Goal: Task Accomplishment & Management: Use online tool/utility

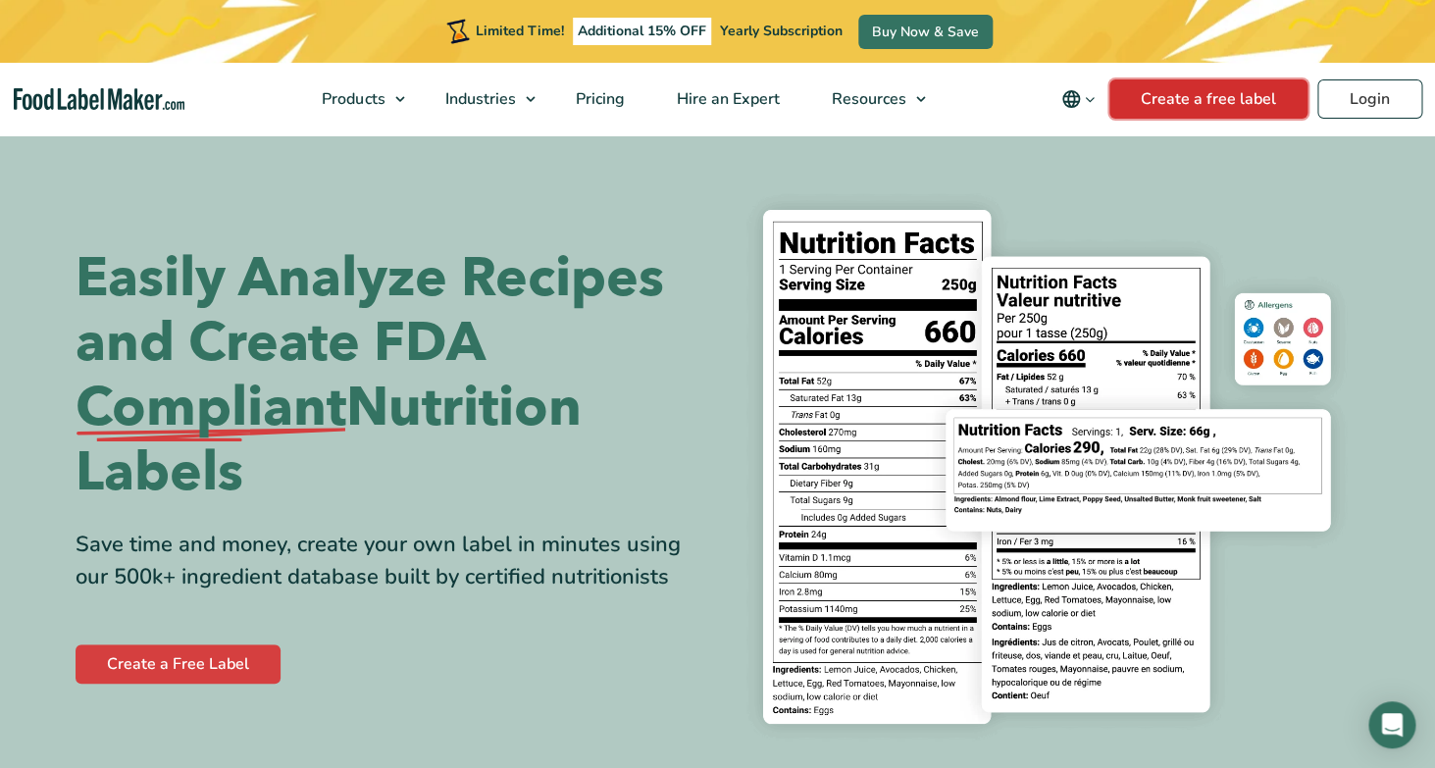
click at [1206, 101] on link "Create a free label" at bounding box center [1208, 98] width 198 height 39
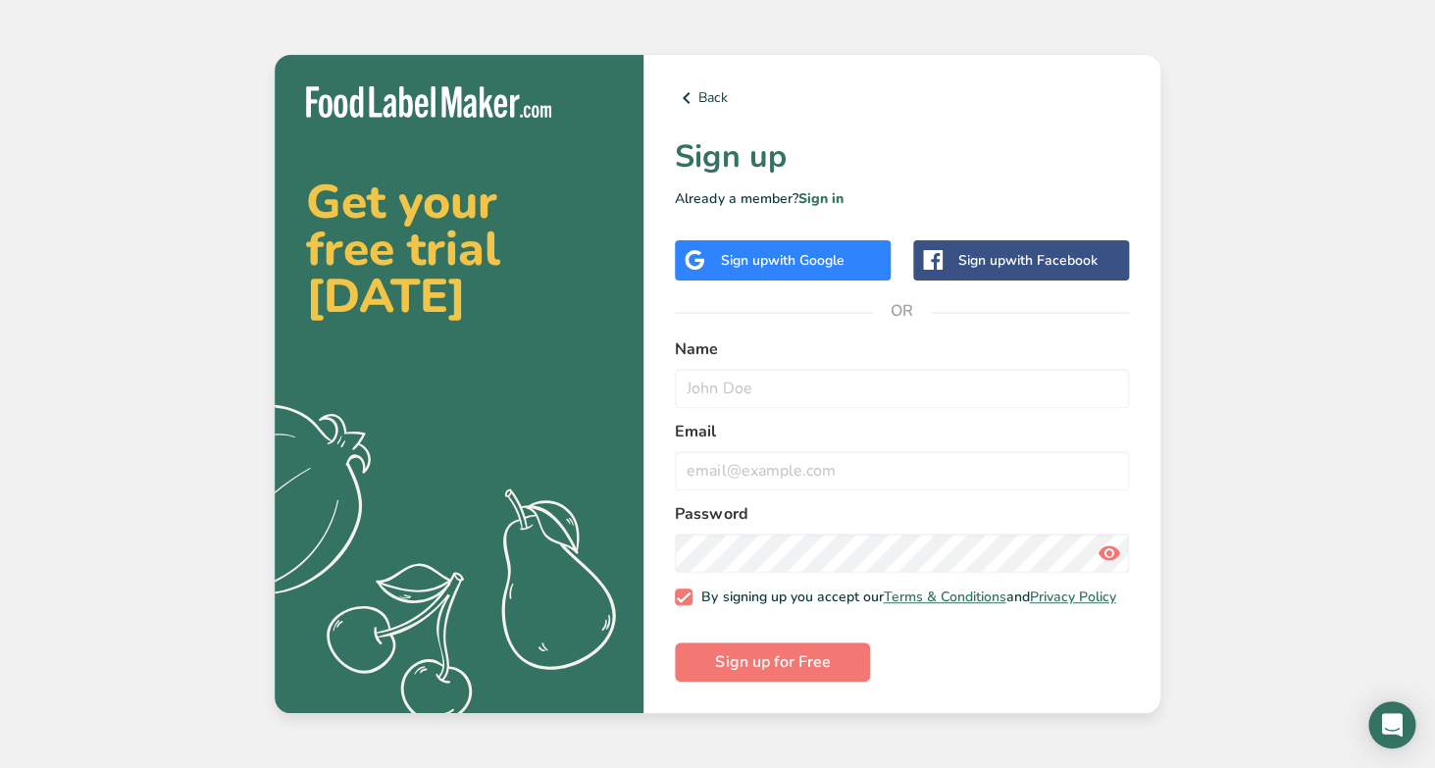
click at [820, 255] on span "with Google" at bounding box center [805, 260] width 77 height 19
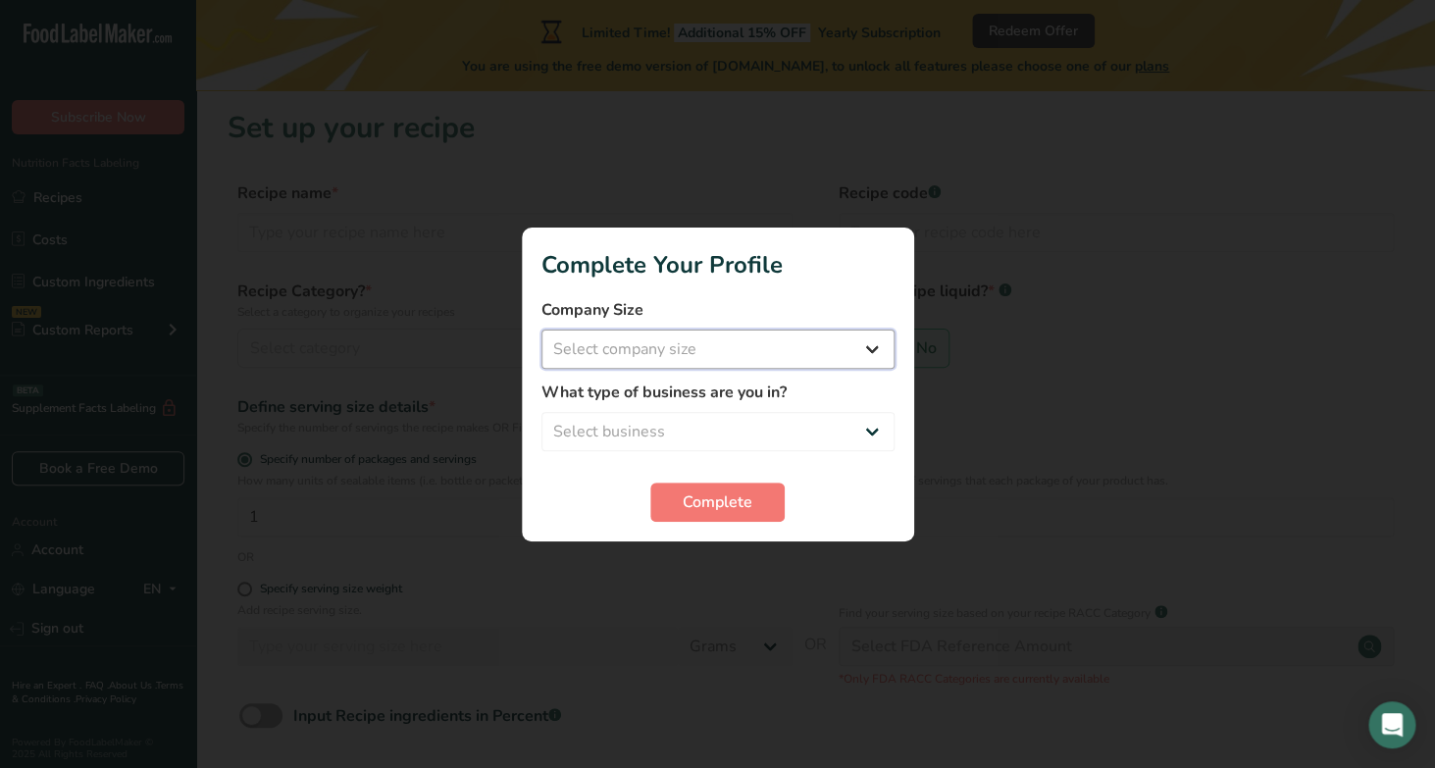
click at [541, 330] on select "Select company size Fewer than 10 Employees 10 to 50 Employees 51 to 500 Employ…" at bounding box center [717, 349] width 353 height 39
select select "2"
click option "10 to 50 Employees" at bounding box center [0, 0] width 0 height 0
click at [541, 412] on select "Select business Packaged Food Manufacturer Restaurant & Cafe Bakery Meal Plans …" at bounding box center [717, 431] width 353 height 39
select select "1"
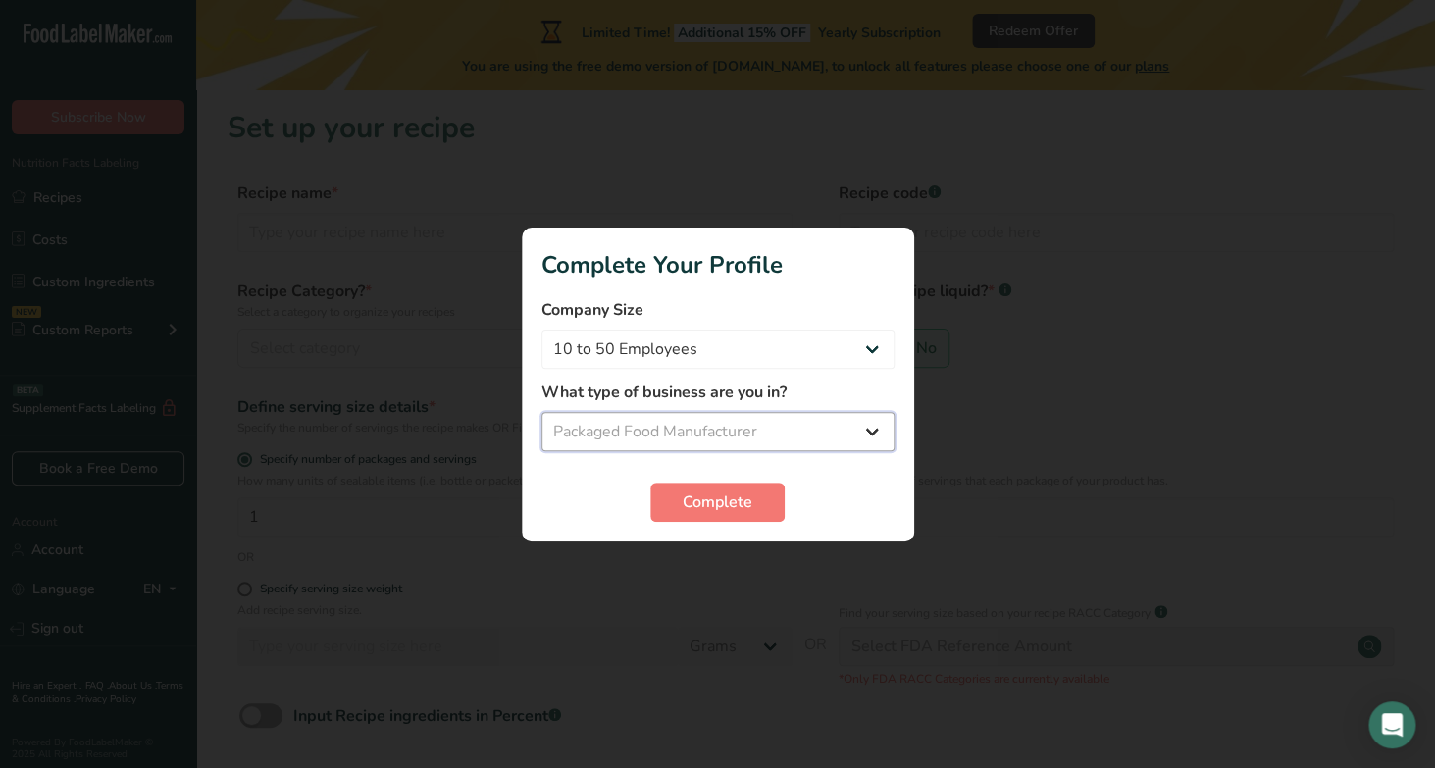
click option "Packaged Food Manufacturer" at bounding box center [0, 0] width 0 height 0
click at [704, 503] on span "Complete" at bounding box center [718, 502] width 70 height 24
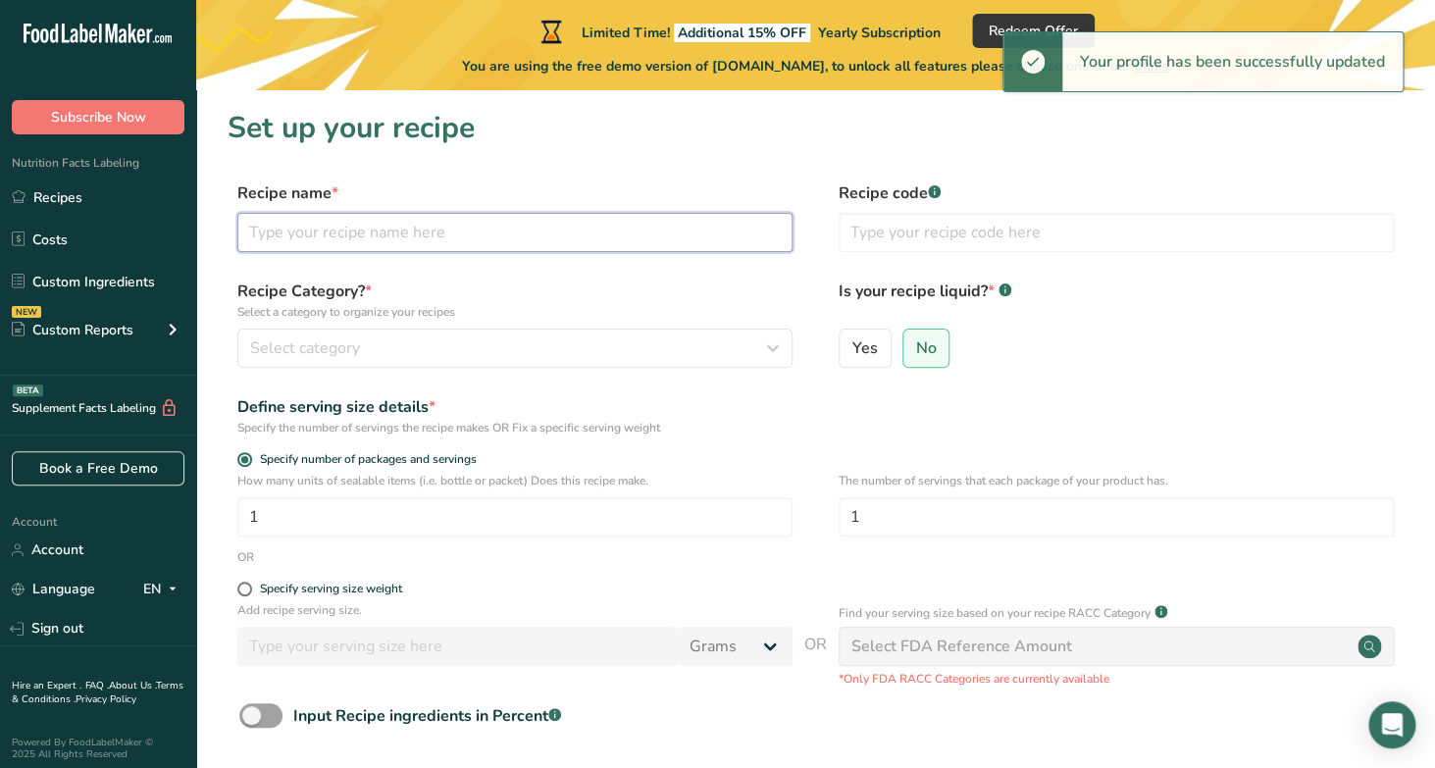
click at [278, 238] on input "text" at bounding box center [514, 232] width 555 height 39
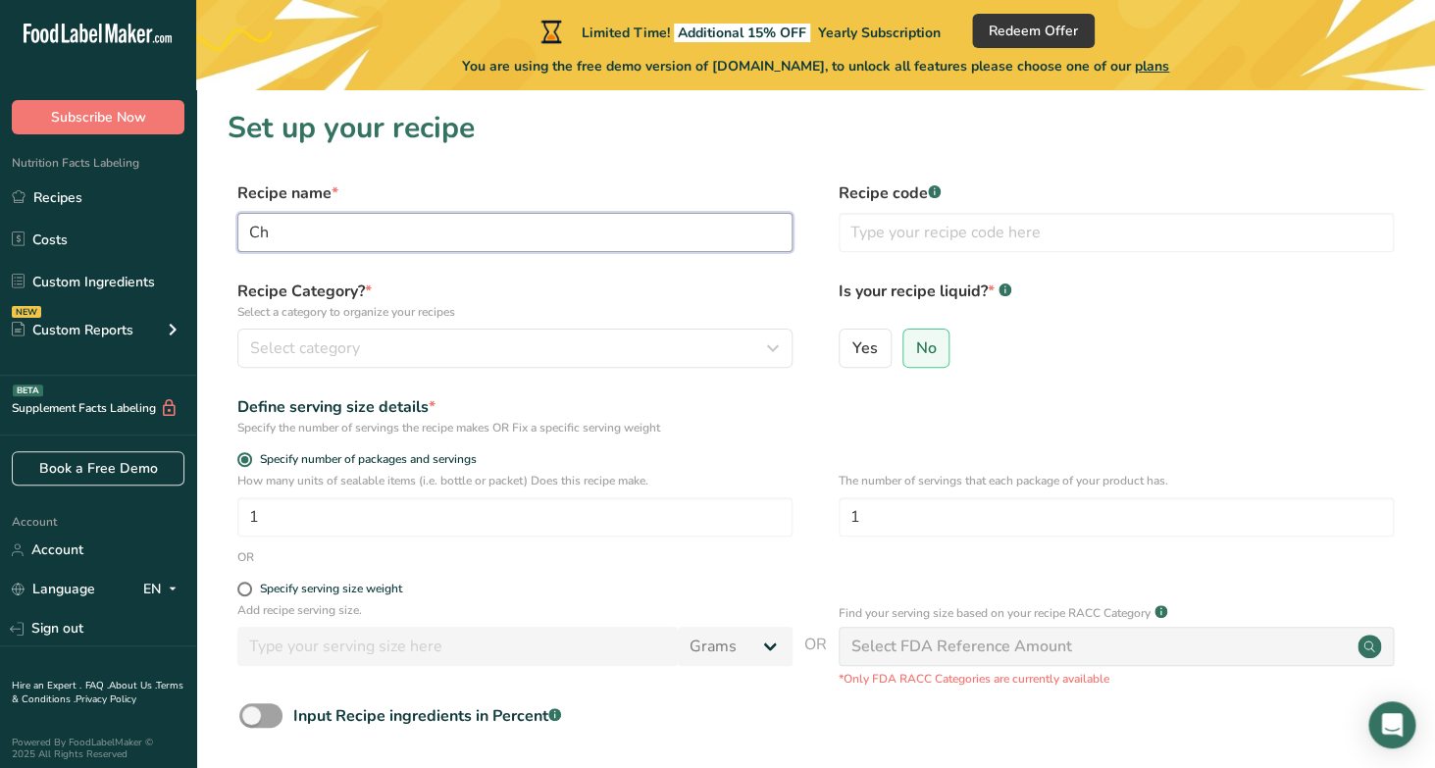
type input "C"
type input "Pepperoni Pizza"
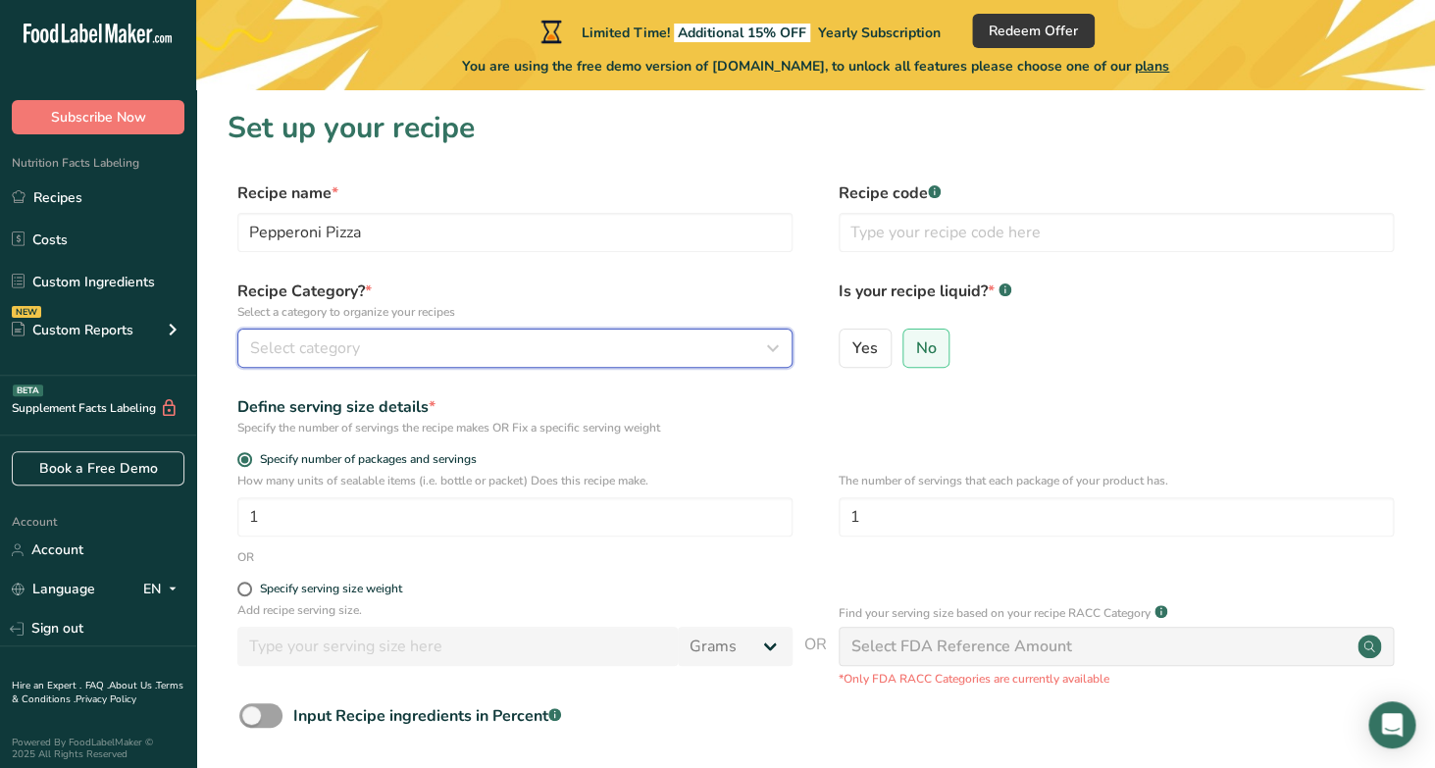
click at [780, 349] on icon "button" at bounding box center [773, 348] width 24 height 35
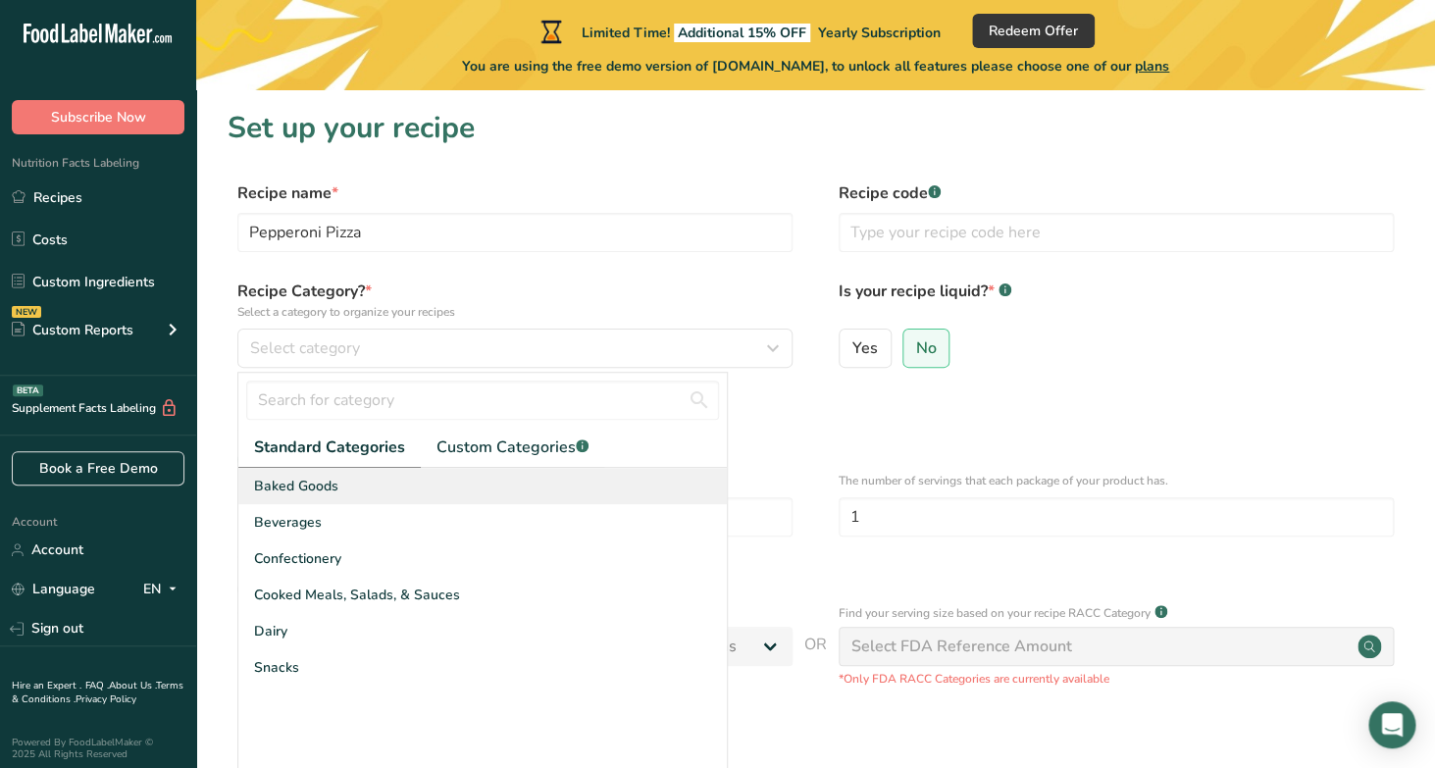
click at [296, 490] on span "Baked Goods" at bounding box center [296, 486] width 84 height 21
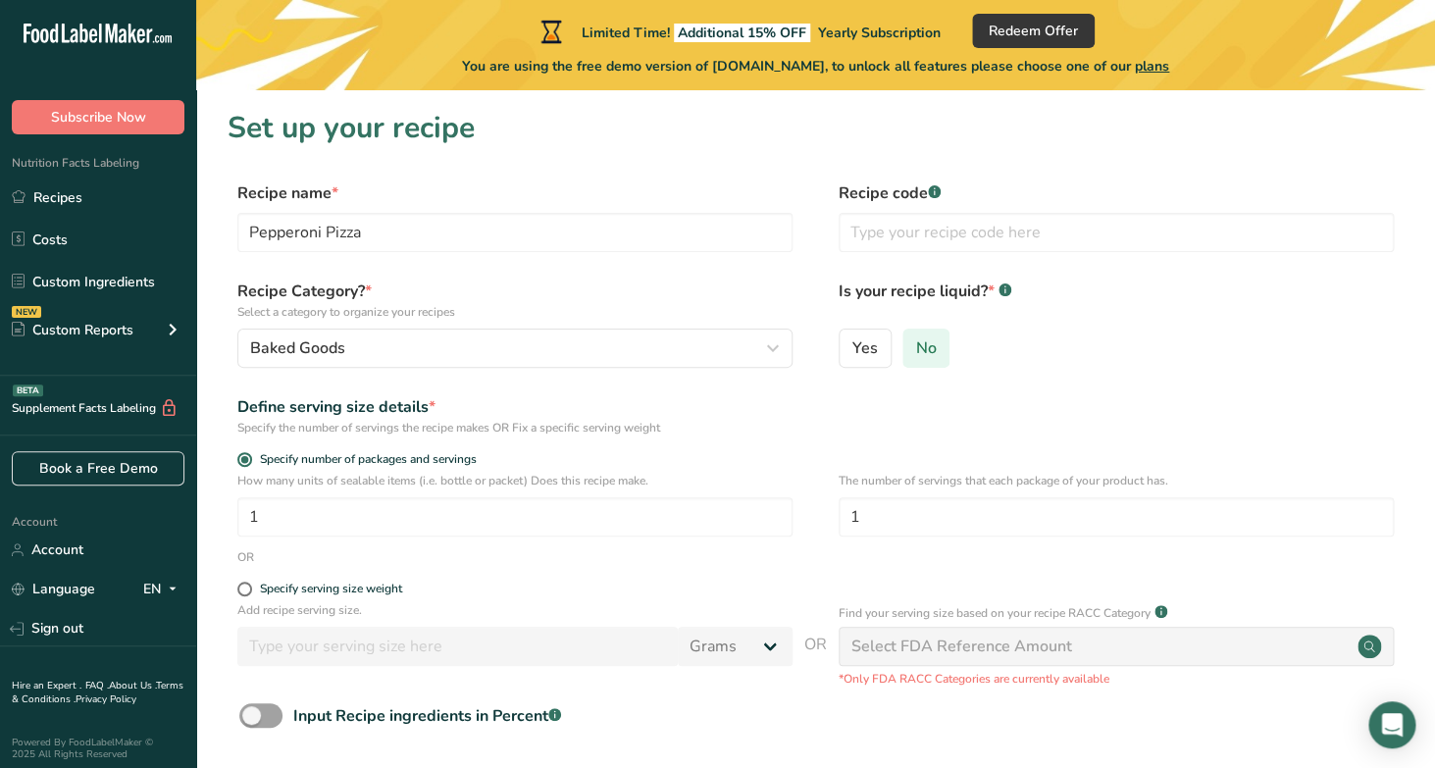
click at [934, 346] on span "No" at bounding box center [925, 348] width 21 height 20
click at [916, 346] on input "No" at bounding box center [909, 347] width 13 height 13
click at [962, 236] on input "text" at bounding box center [1116, 232] width 555 height 39
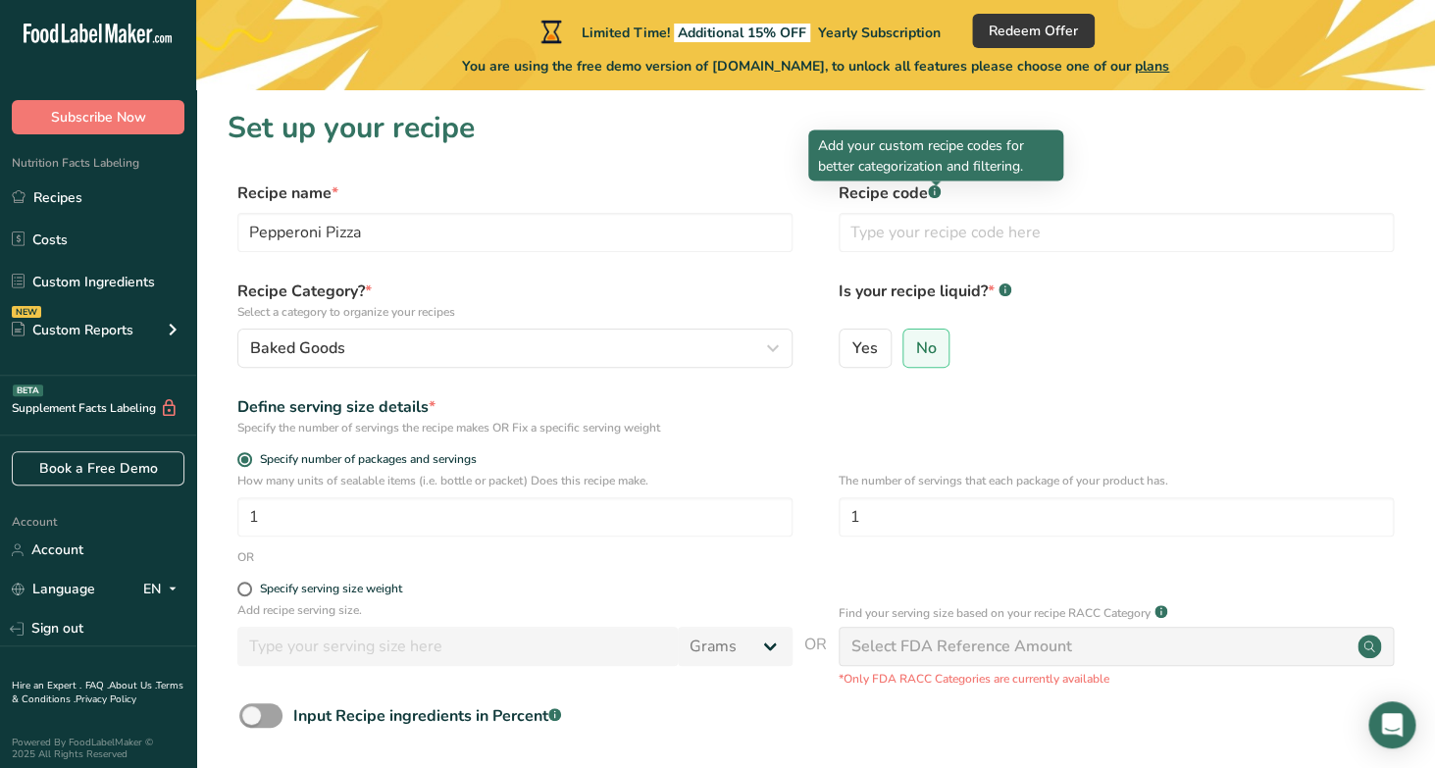
click at [934, 194] on rect at bounding box center [934, 191] width 13 height 13
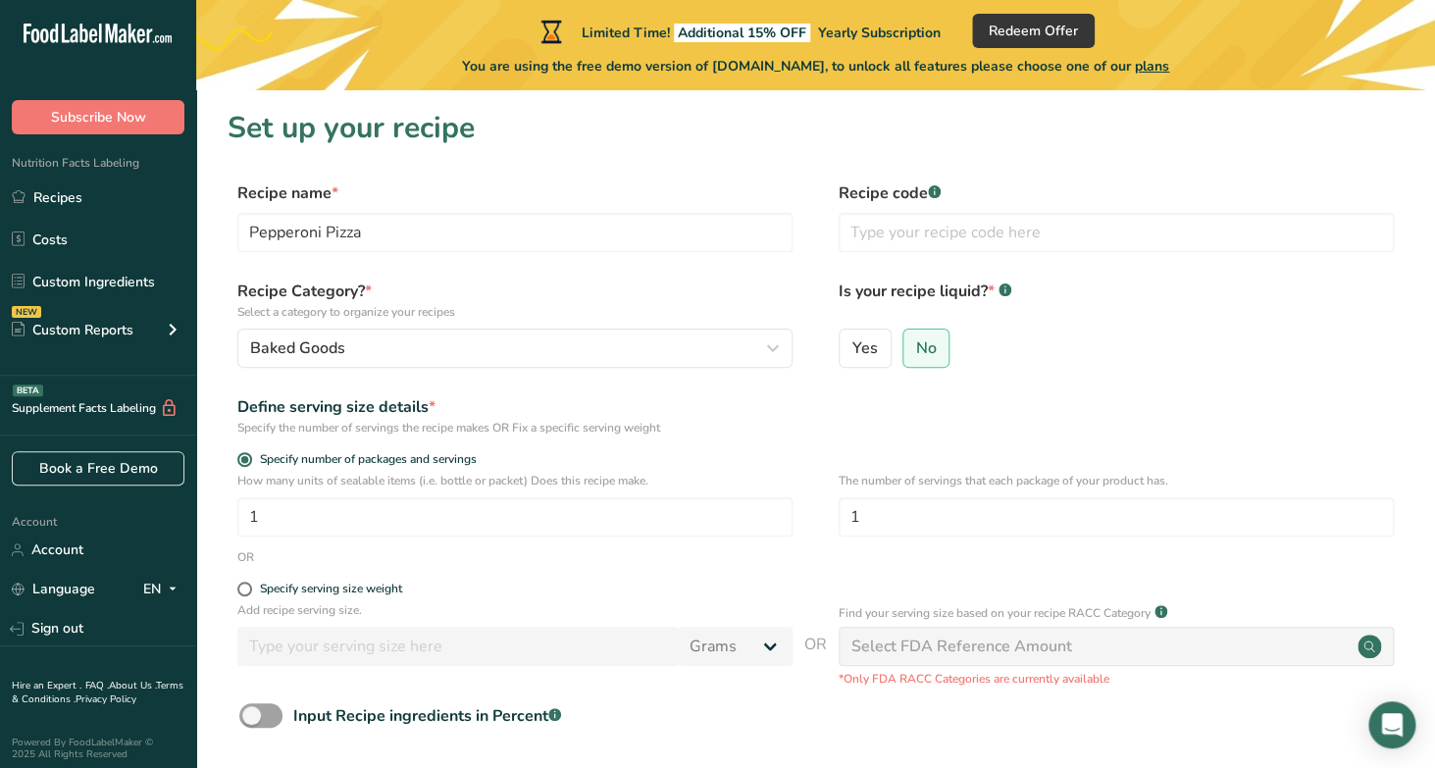
click at [936, 194] on rect at bounding box center [934, 191] width 13 height 13
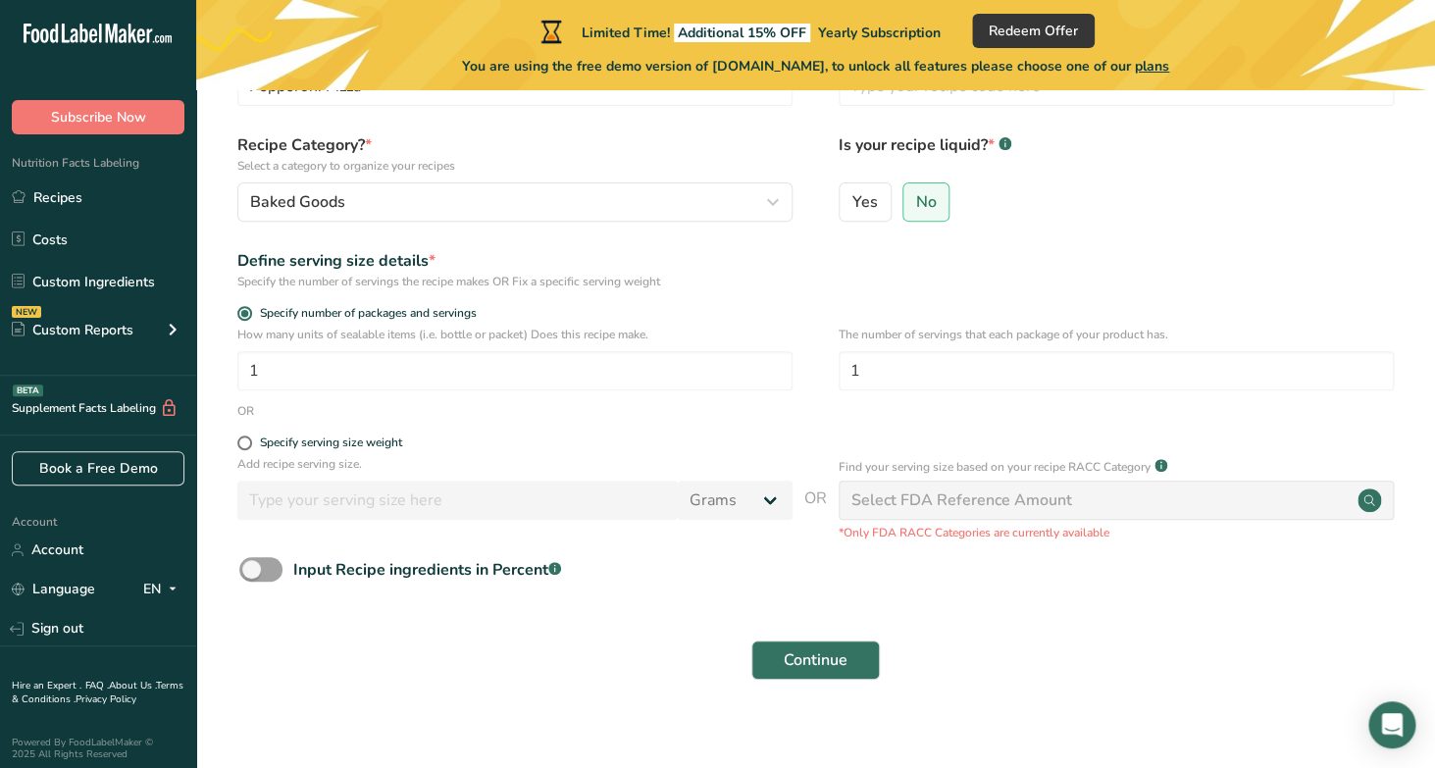
scroll to position [164, 0]
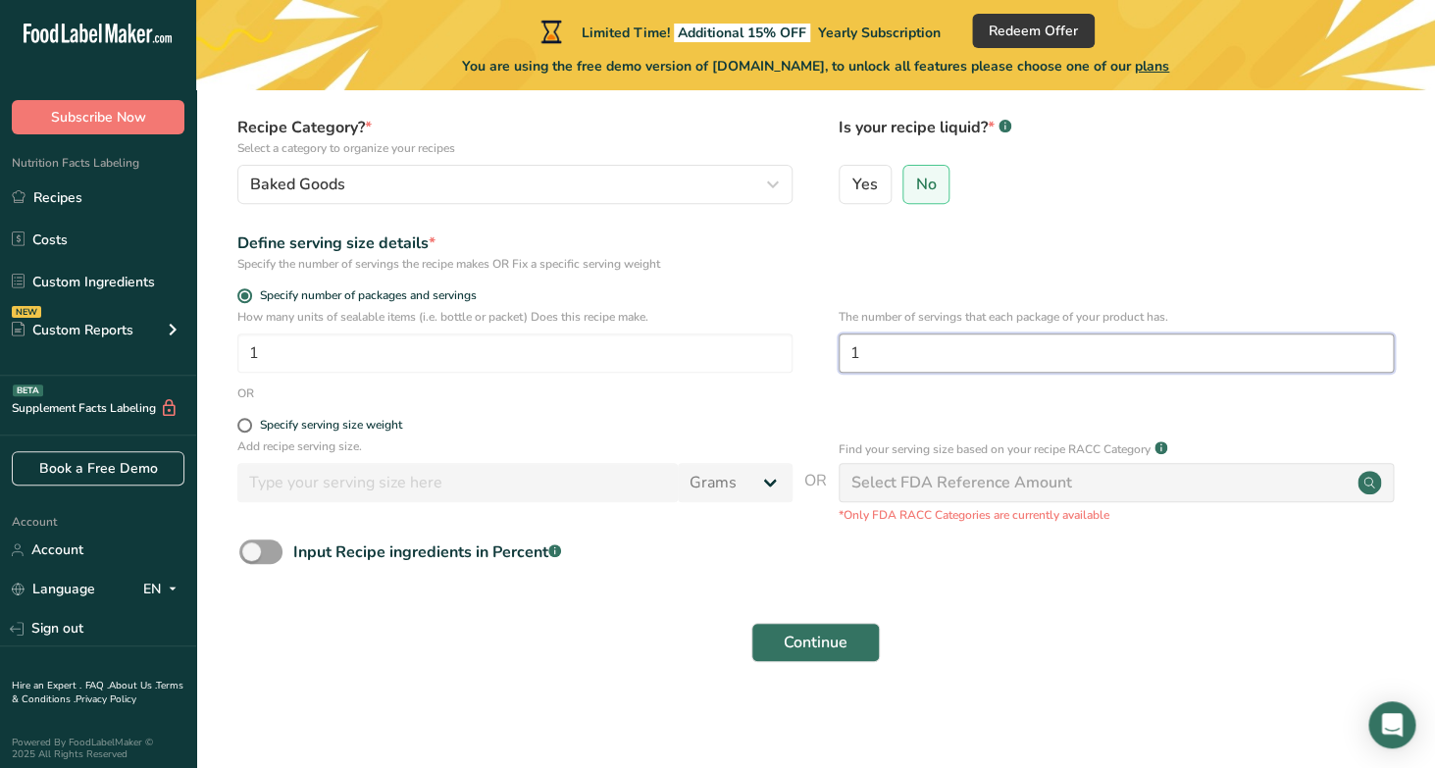
click at [930, 356] on input "1" at bounding box center [1116, 353] width 555 height 39
type input "3"
click at [246, 427] on span at bounding box center [244, 425] width 15 height 15
click at [246, 427] on input "Specify serving size weight" at bounding box center [243, 425] width 13 height 13
radio input "true"
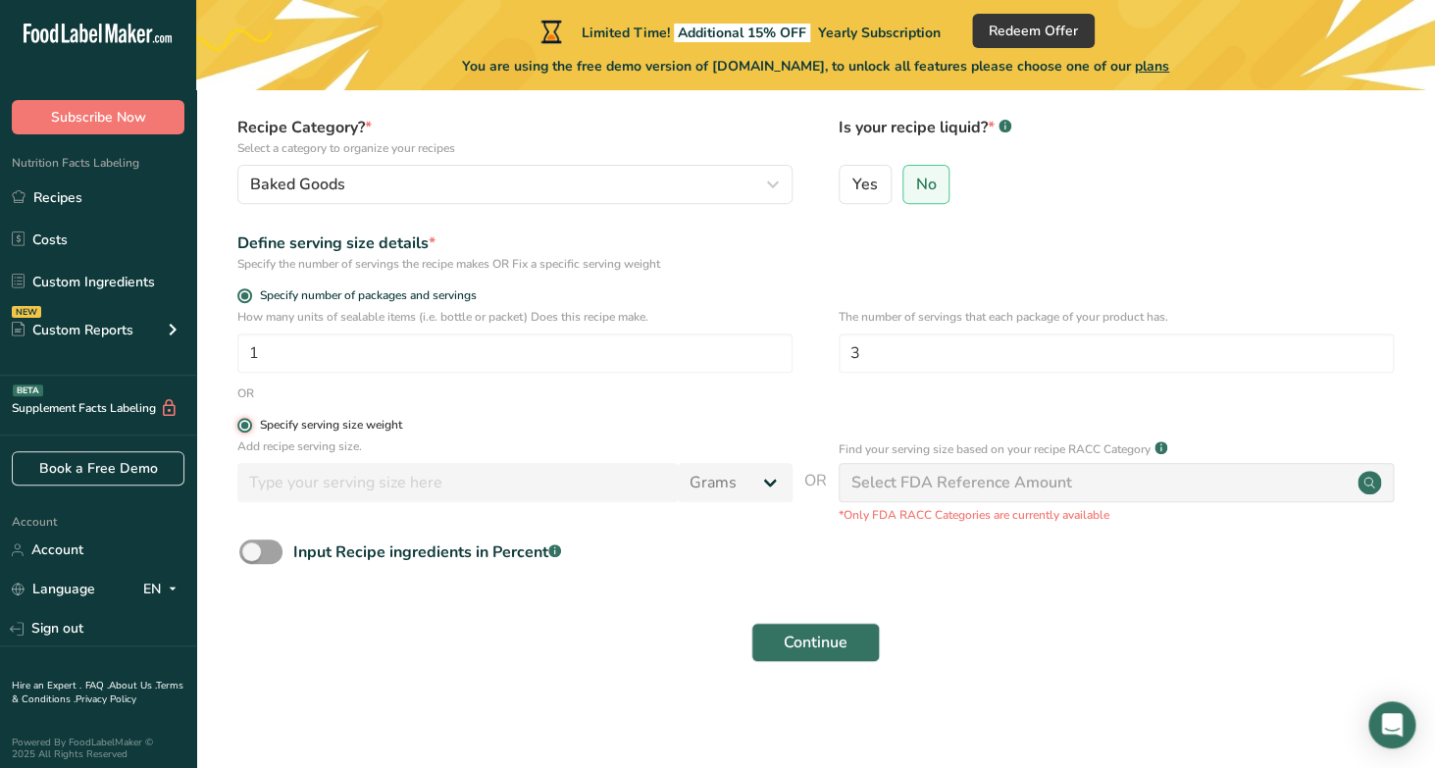
radio input "false"
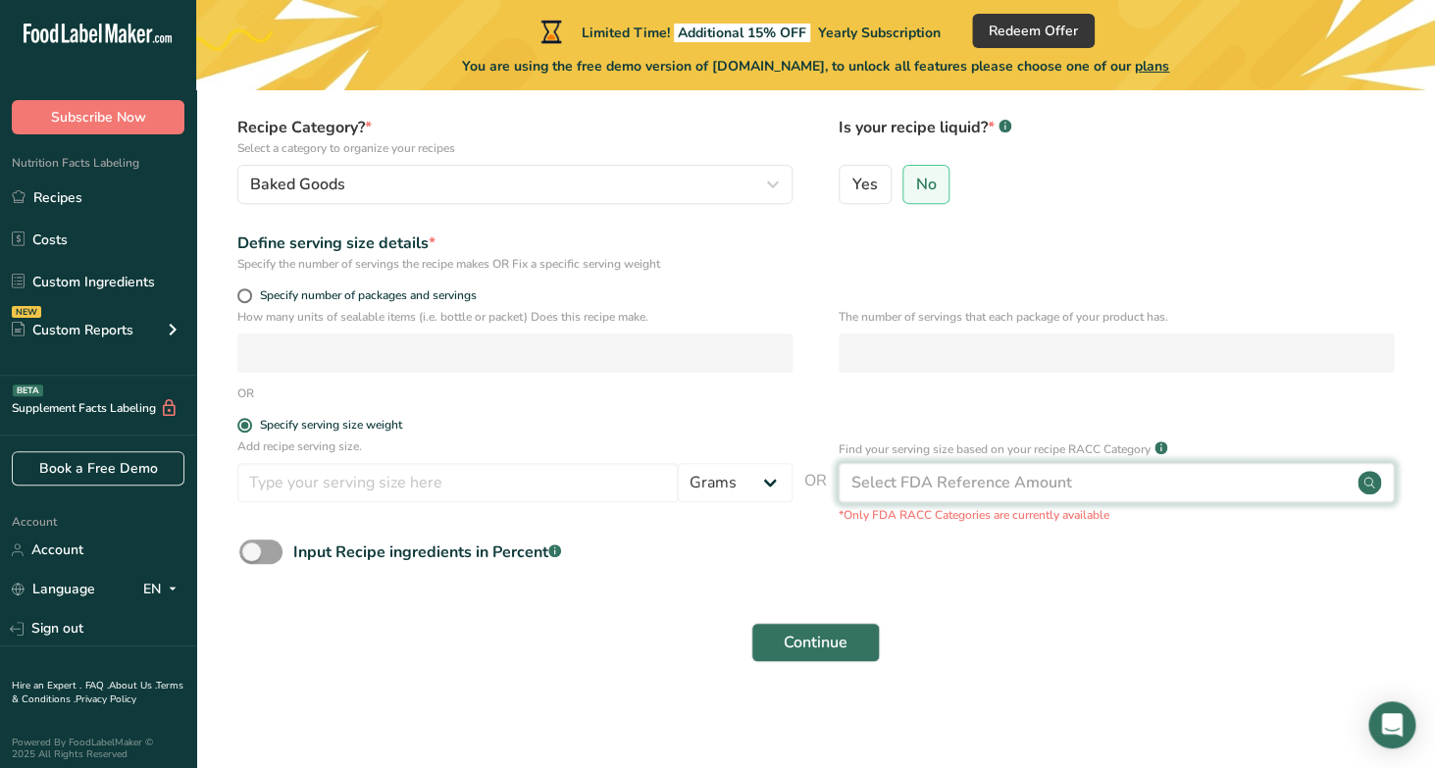
click at [906, 482] on div "Select FDA Reference Amount" at bounding box center [961, 483] width 221 height 24
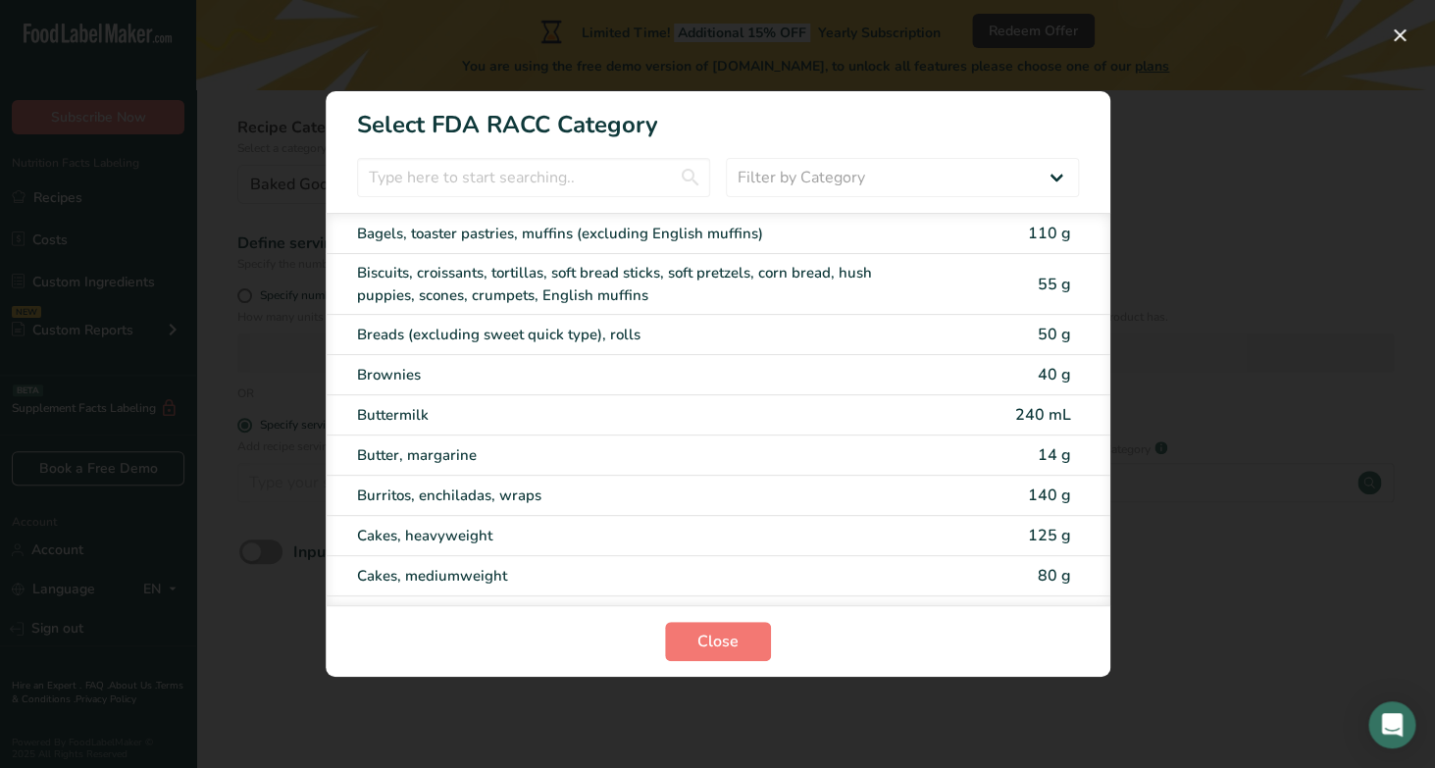
click at [1165, 144] on div "RACC Category Selection Modal" at bounding box center [717, 384] width 1435 height 768
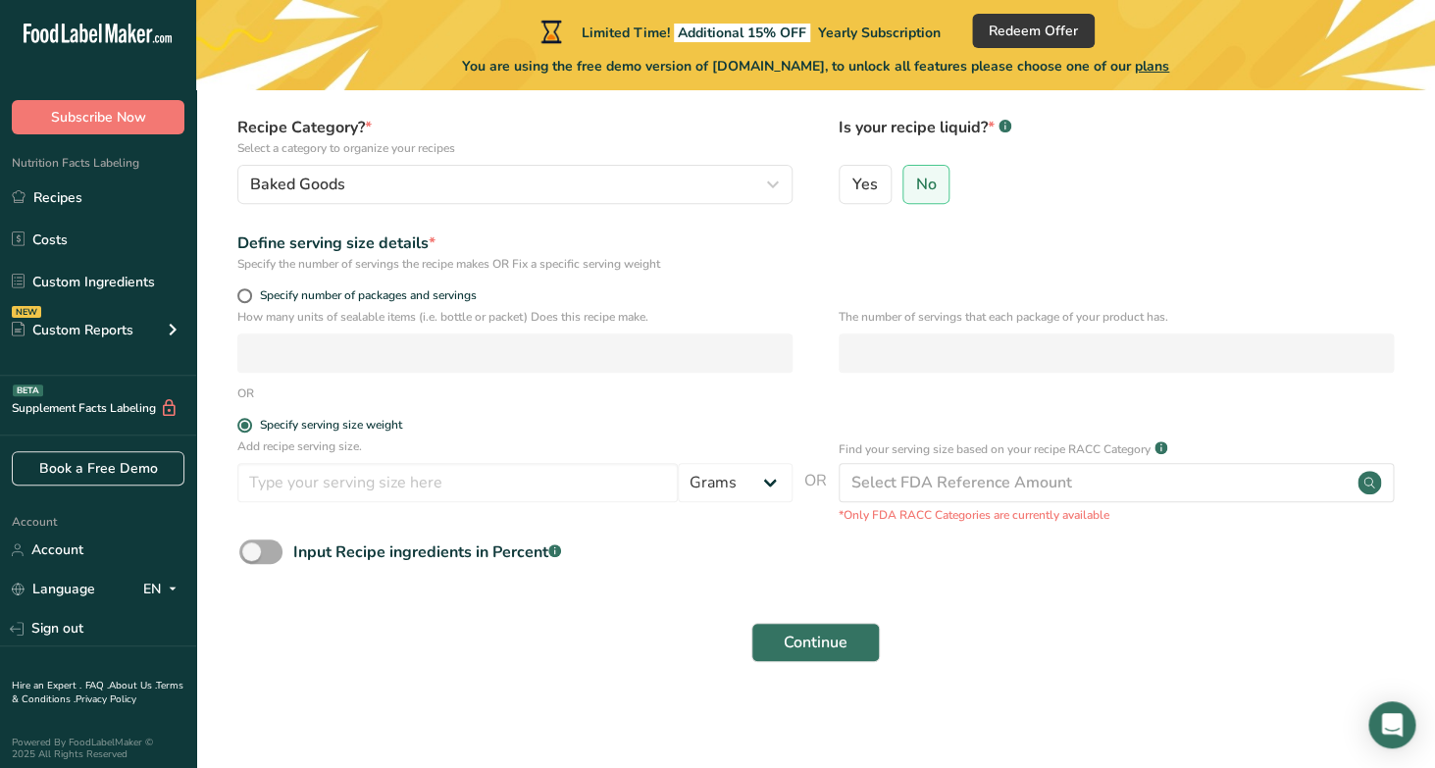
click at [255, 553] on span at bounding box center [260, 552] width 43 height 25
click at [252, 553] on input "Input Recipe ingredients in Percent .a-a{fill:#347362;}.b-a{fill:#fff;}" at bounding box center [245, 551] width 13 height 13
checkbox input "true"
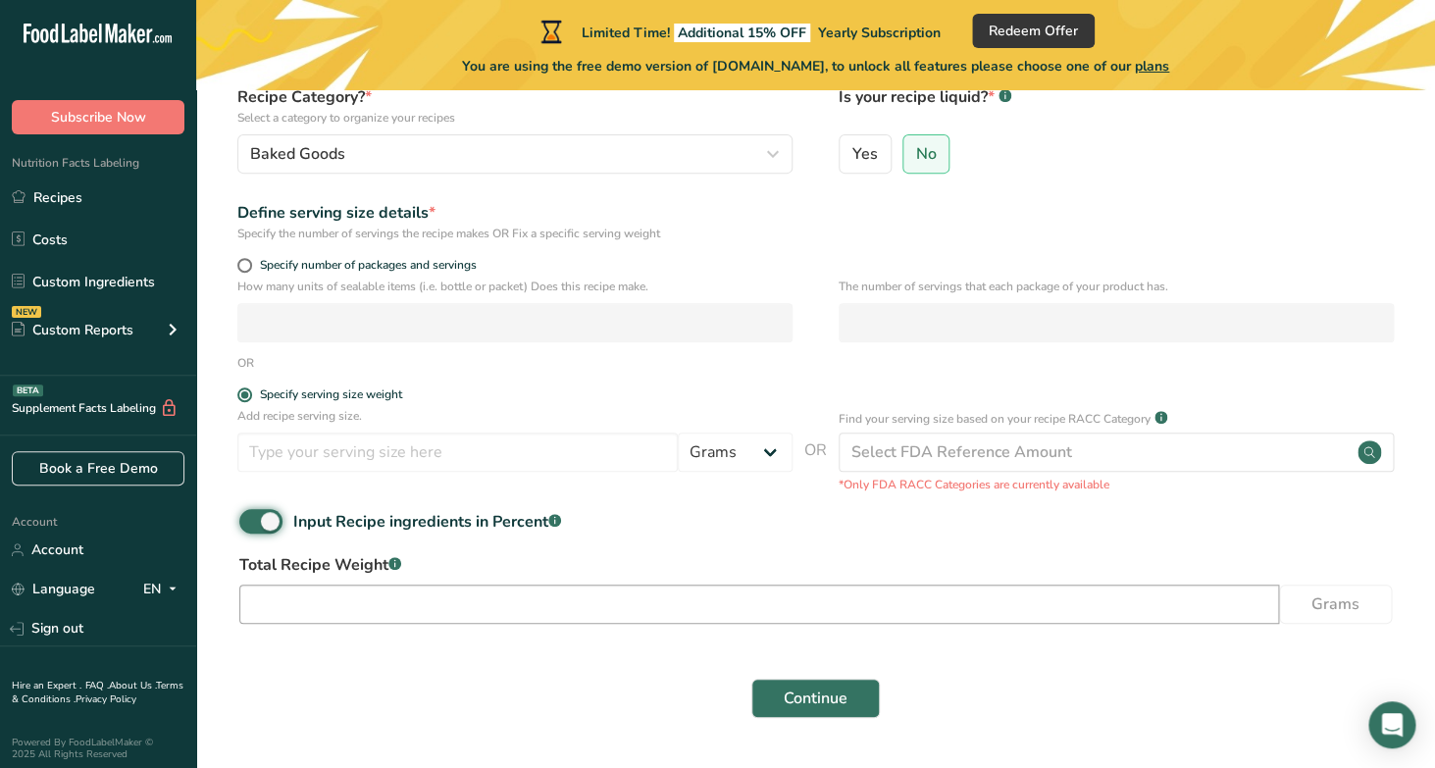
scroll to position [250, 0]
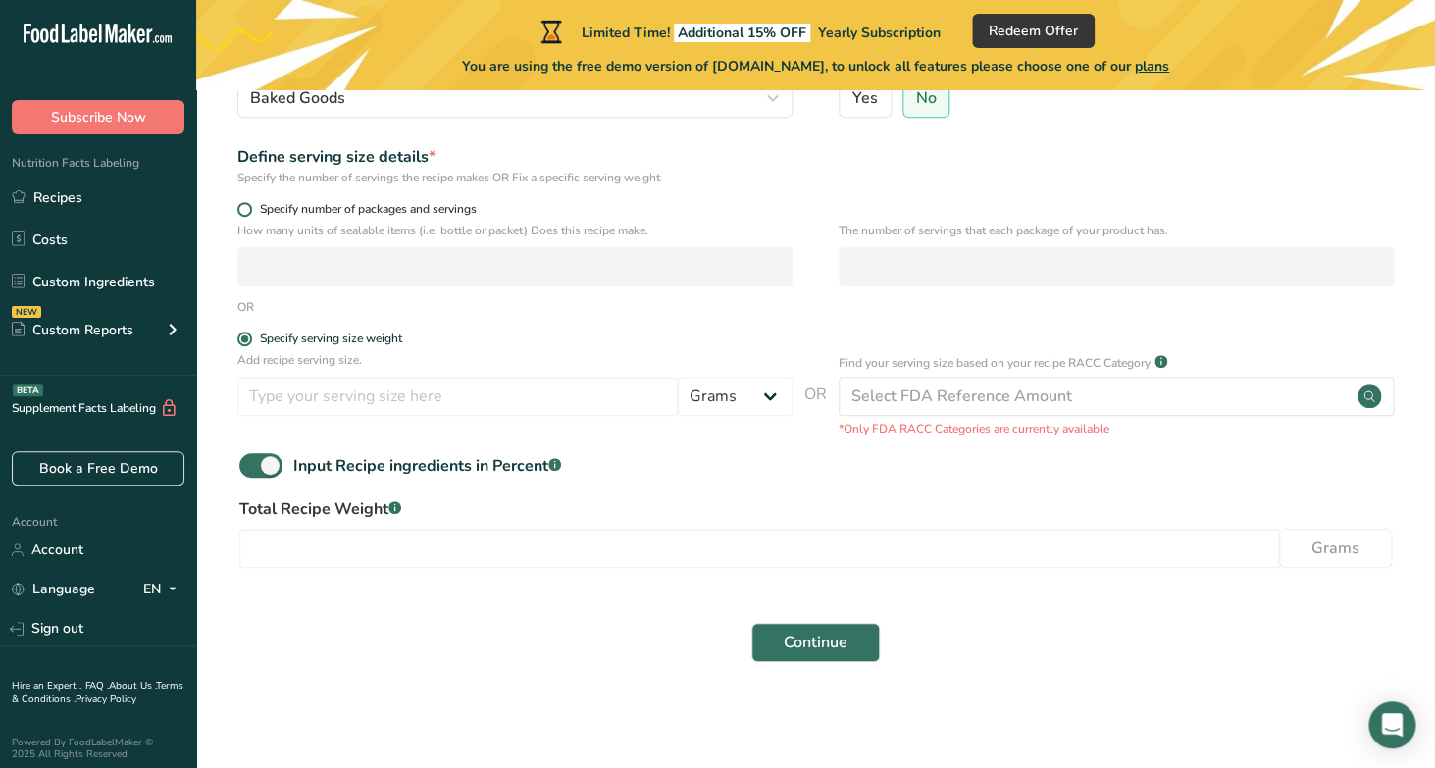
click at [246, 210] on span at bounding box center [244, 209] width 15 height 15
click at [246, 210] on input "Specify number of packages and servings" at bounding box center [243, 209] width 13 height 13
radio input "true"
radio input "false"
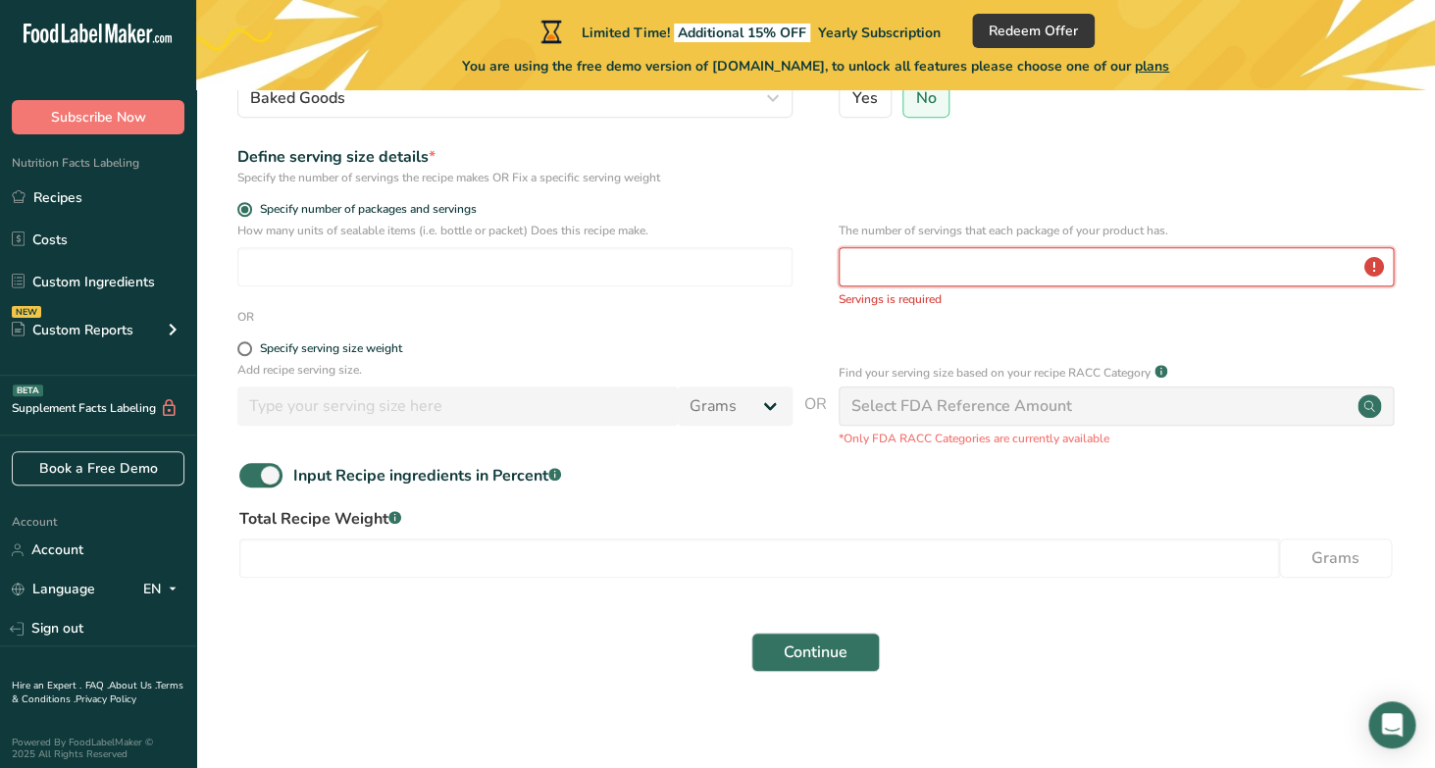
click at [899, 276] on input "number" at bounding box center [1116, 266] width 555 height 39
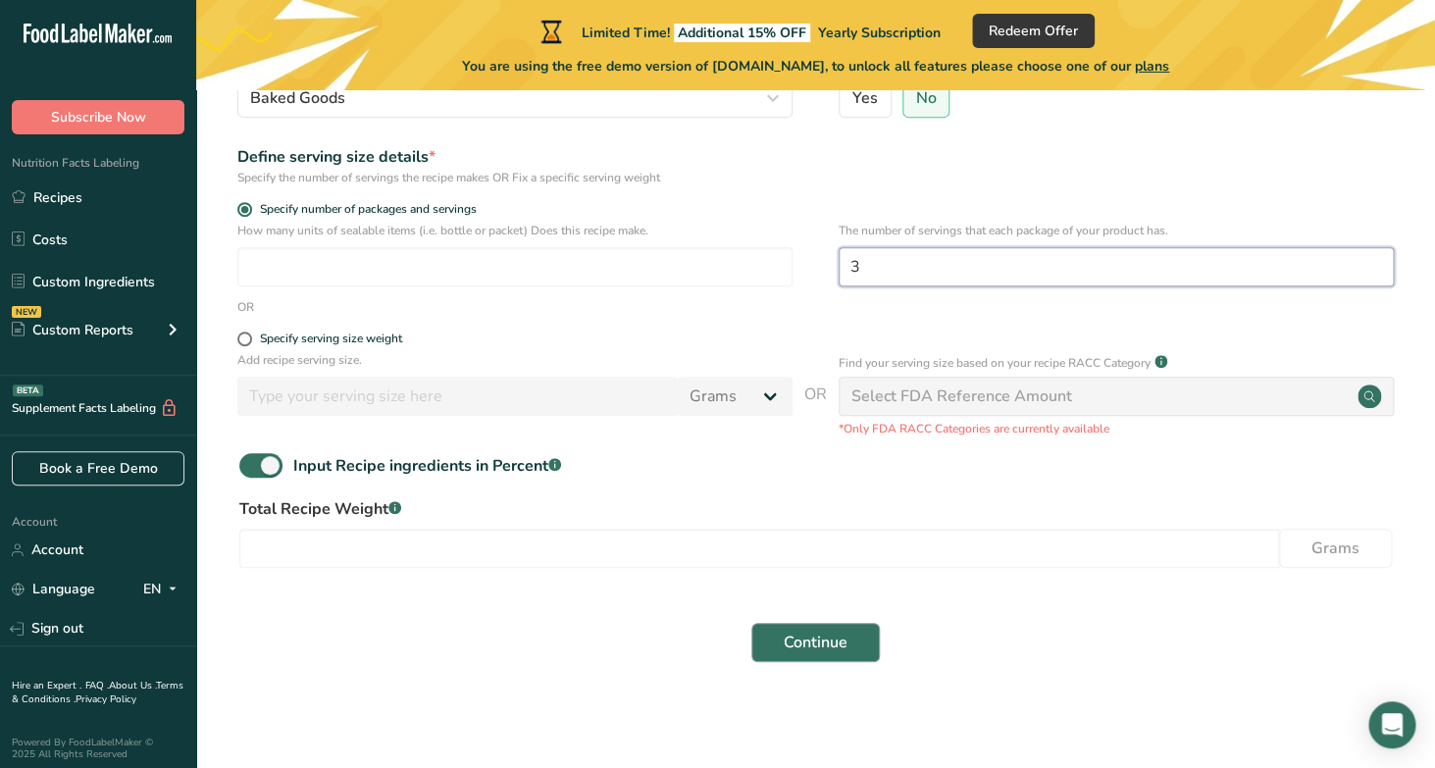
type input "3"
click at [830, 638] on span "Continue" at bounding box center [816, 643] width 64 height 24
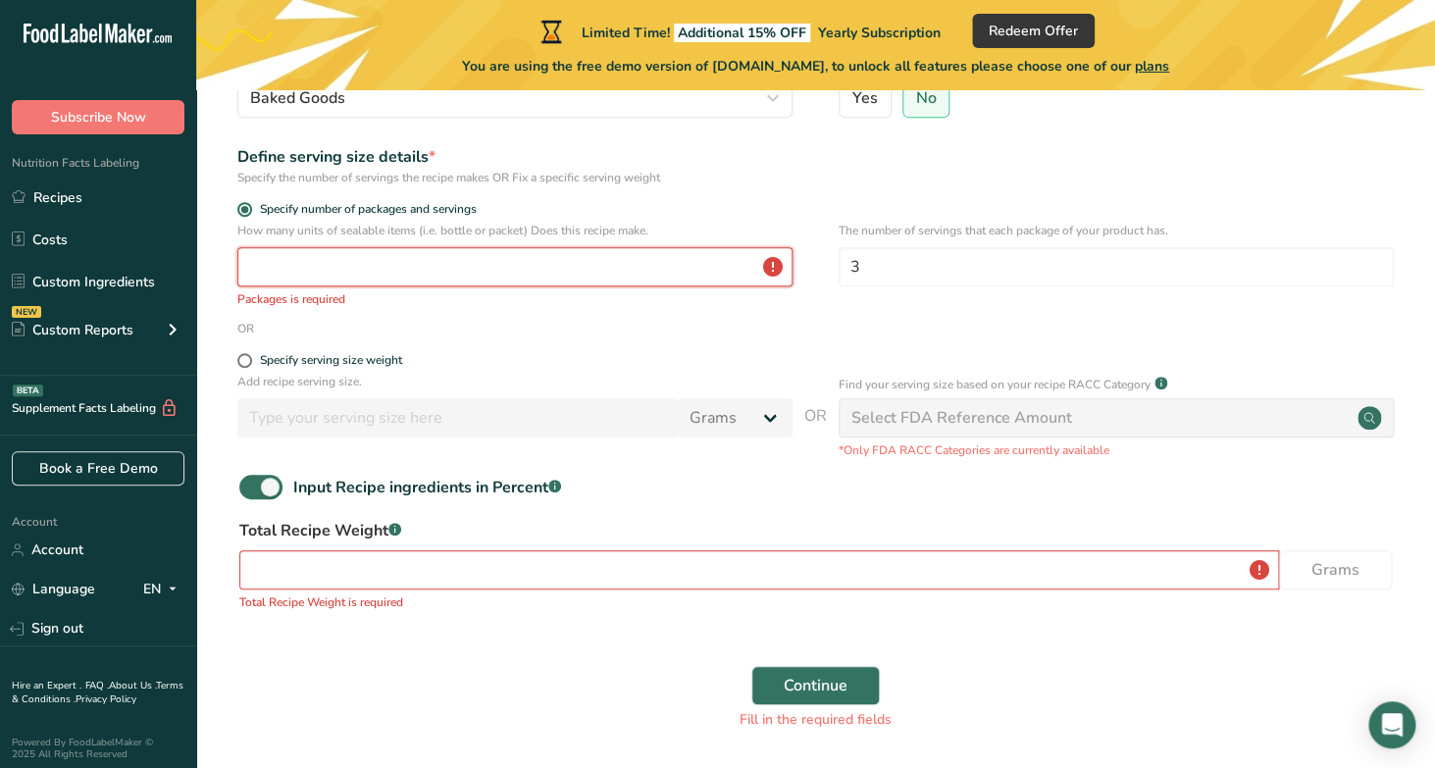
click at [643, 265] on input "number" at bounding box center [514, 266] width 555 height 39
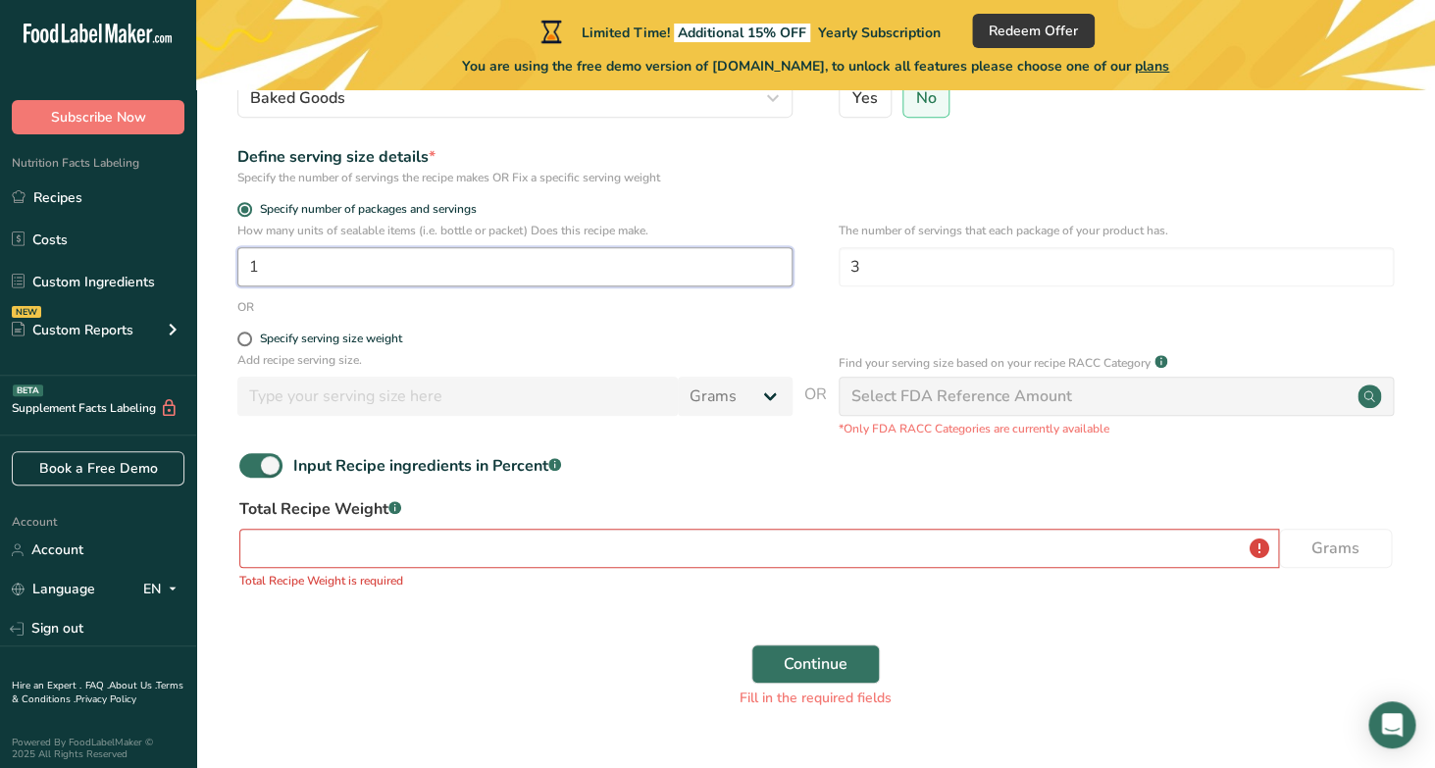
type input "1"
click at [593, 548] on input "number" at bounding box center [759, 548] width 1040 height 39
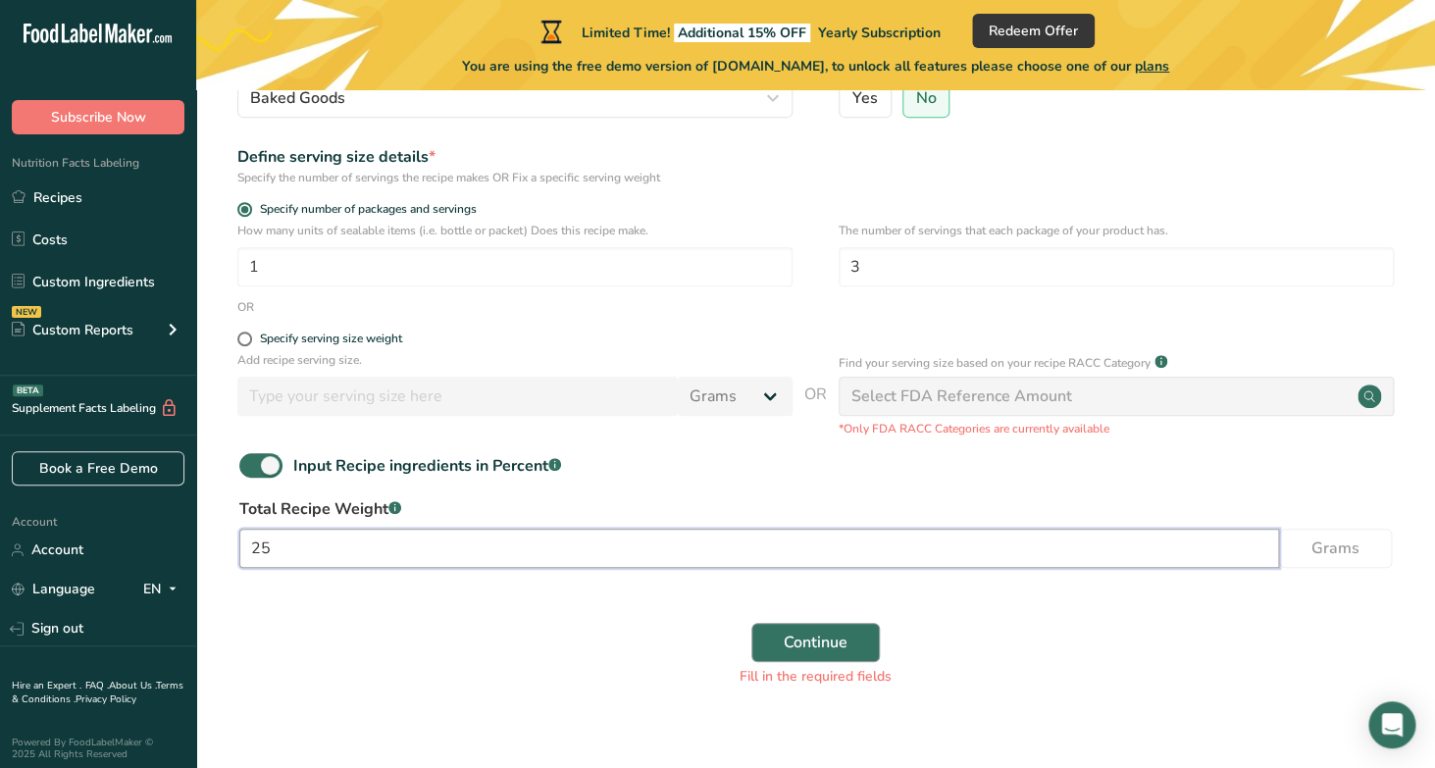
type input "25"
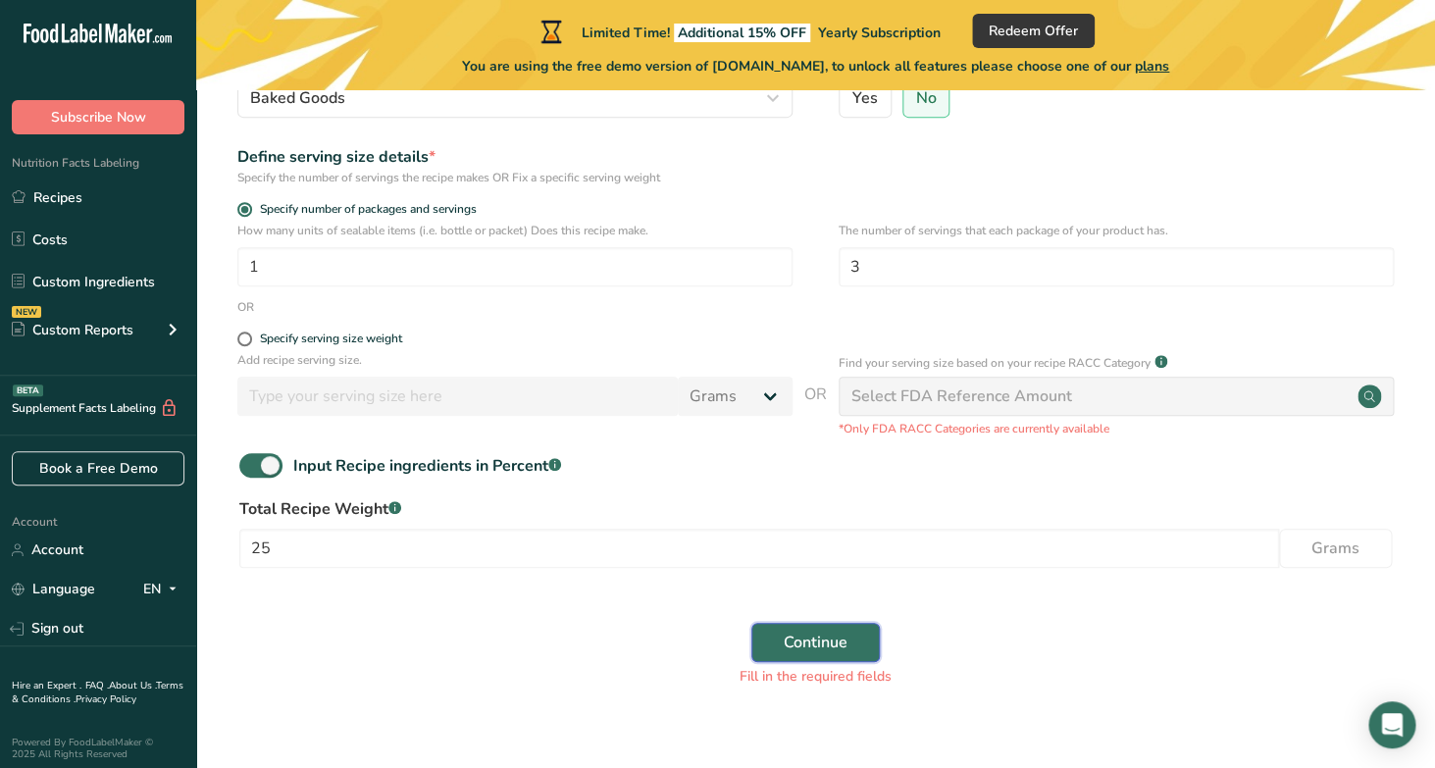
click at [827, 641] on span "Continue" at bounding box center [816, 643] width 64 height 24
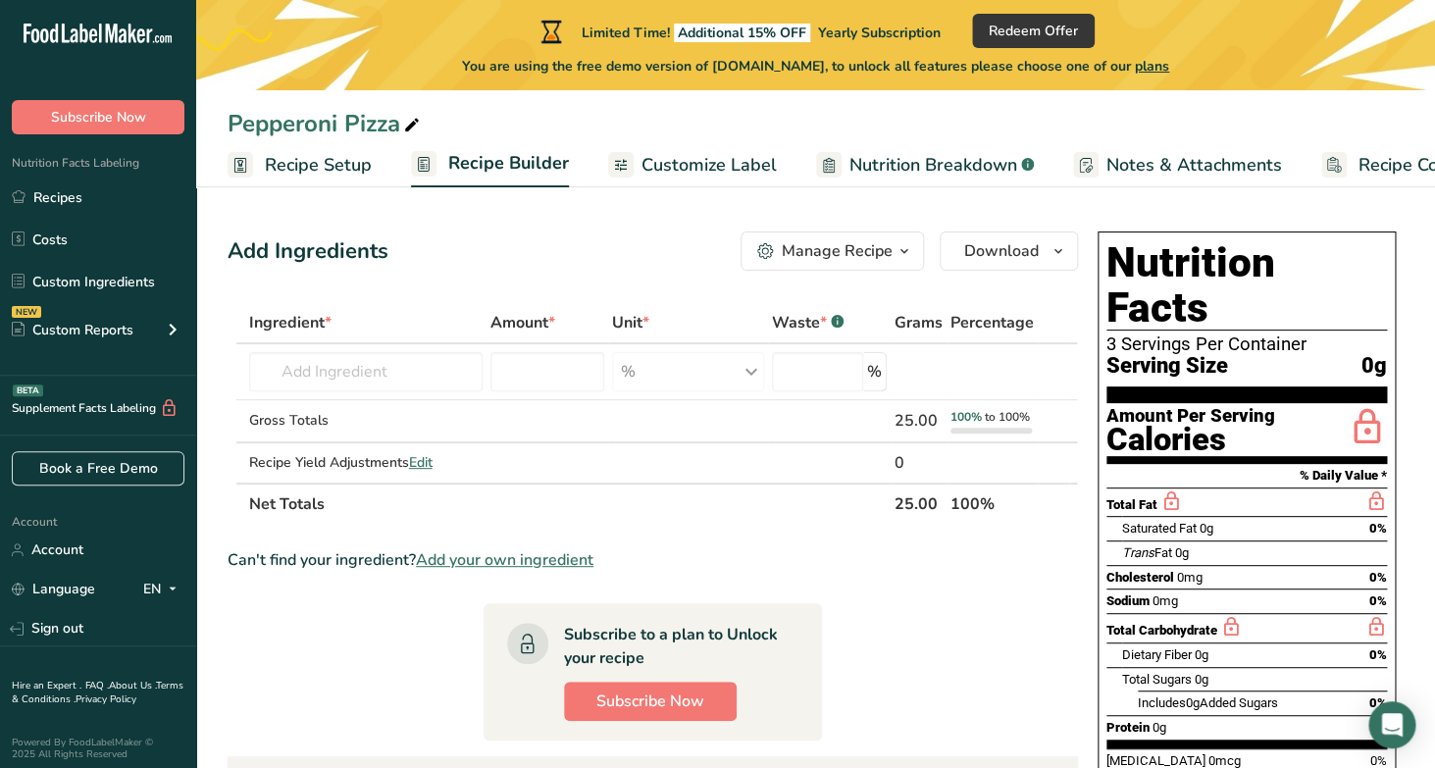
click at [301, 174] on span "Recipe Setup" at bounding box center [318, 165] width 107 height 26
